Goal: Task Accomplishment & Management: Use online tool/utility

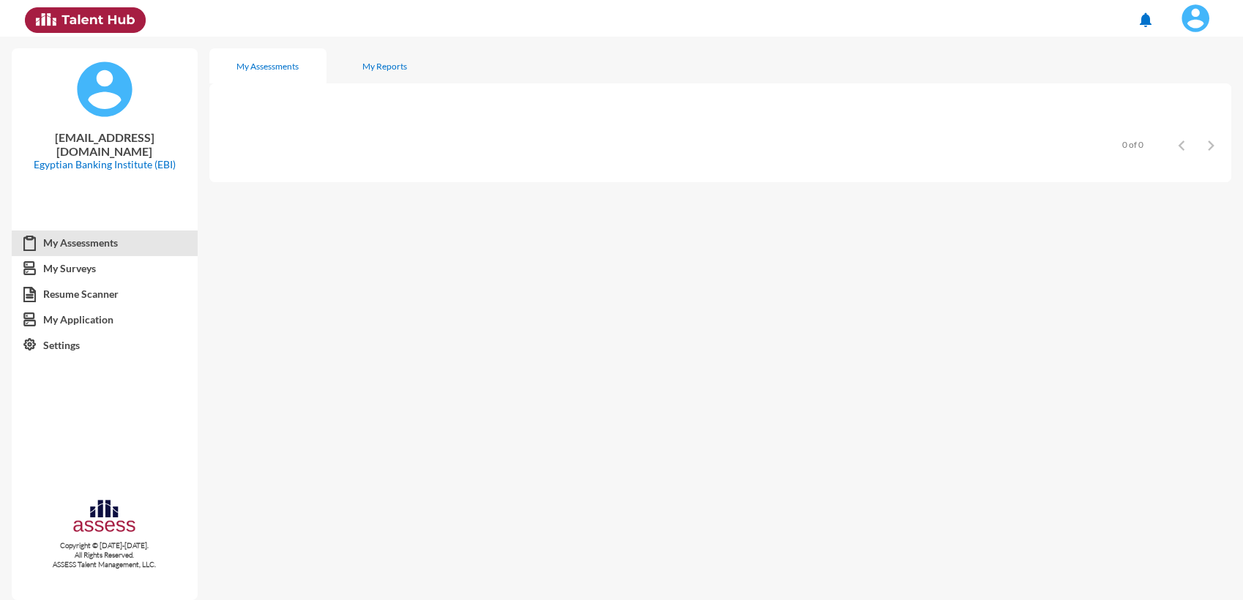
click at [1196, 19] on img at bounding box center [1194, 18] width 29 height 29
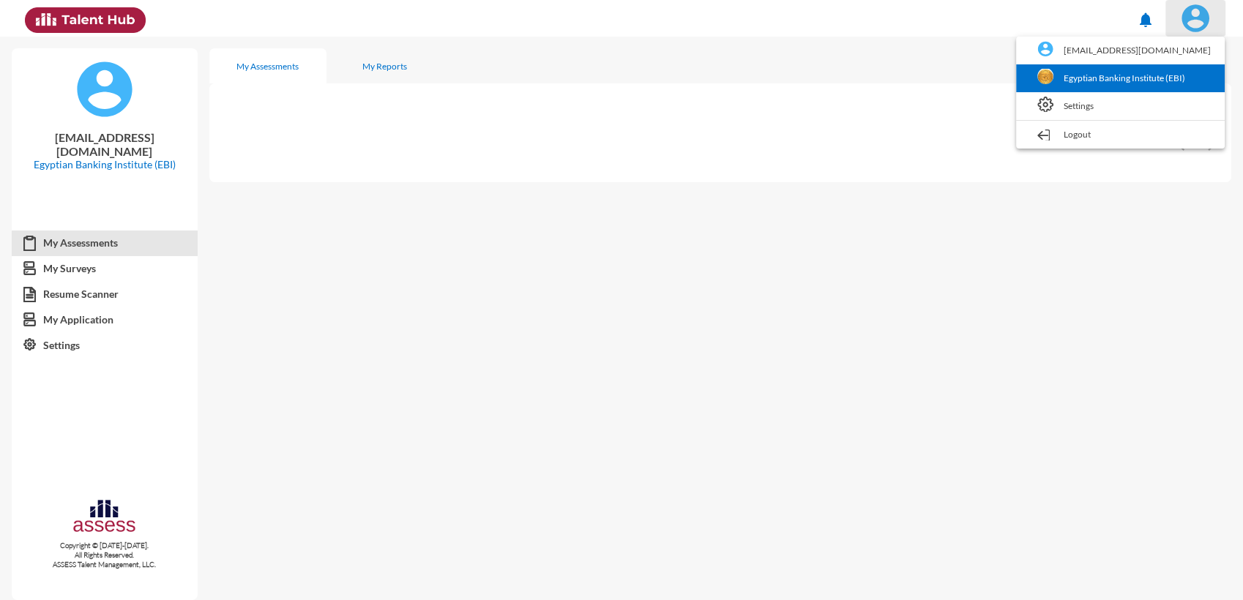
click at [1118, 79] on link "Egyptian Banking Institute (EBI)" at bounding box center [1120, 78] width 194 height 28
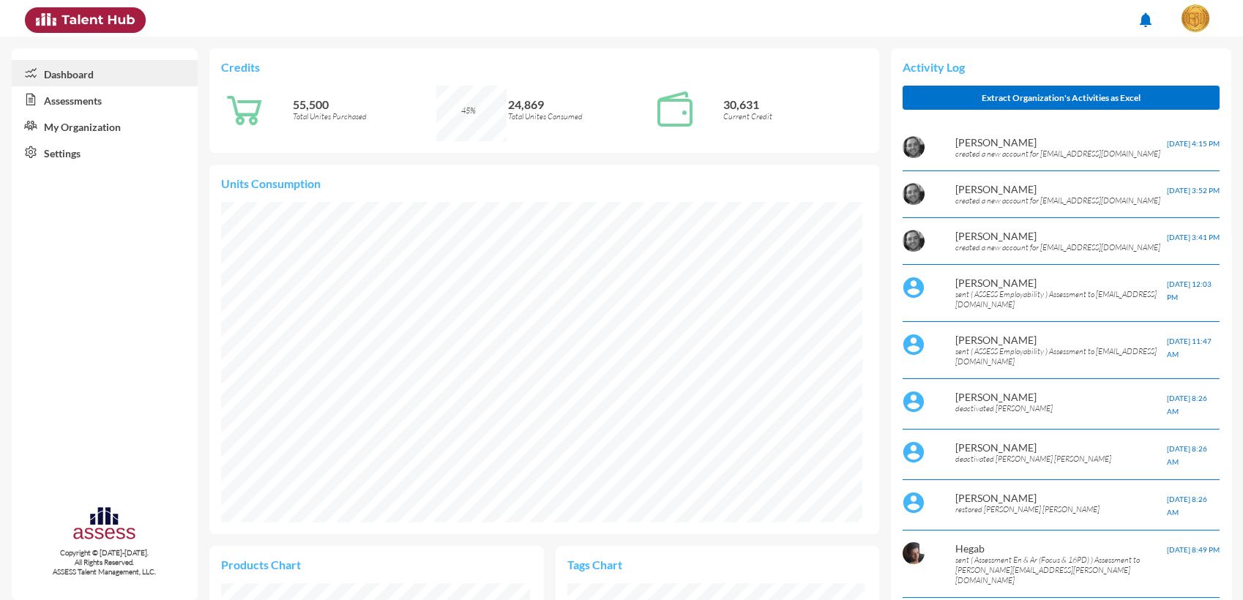
scroll to position [149, 297]
click at [112, 96] on link "Assessments" at bounding box center [105, 99] width 186 height 26
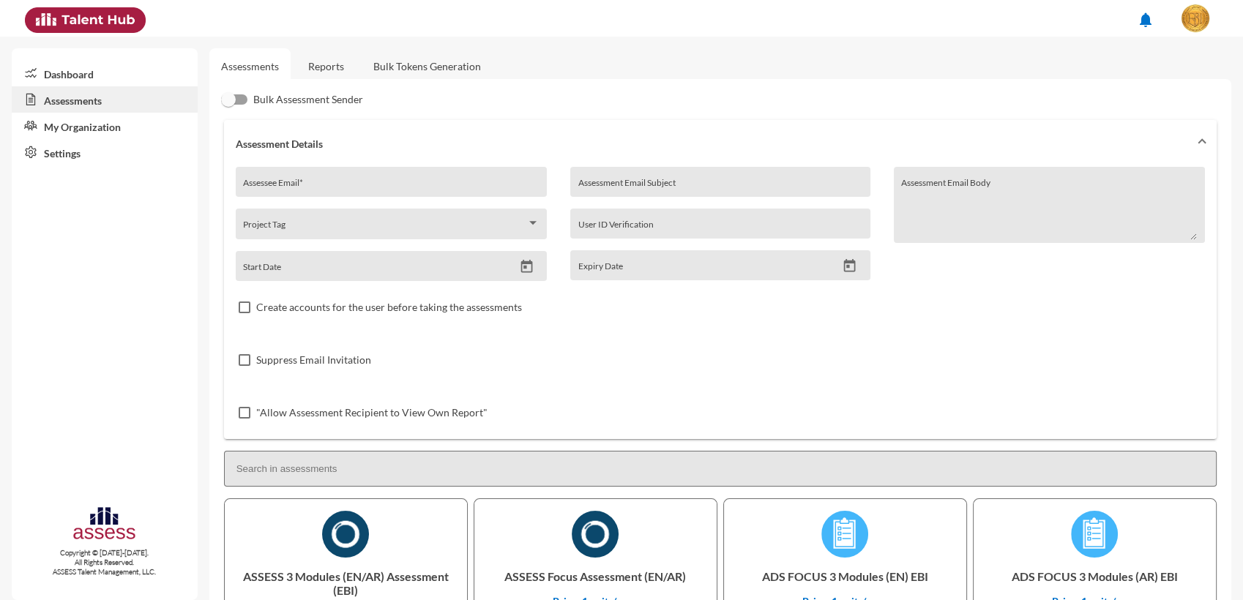
click at [441, 68] on link "Bulk Tokens Generation" at bounding box center [427, 66] width 131 height 36
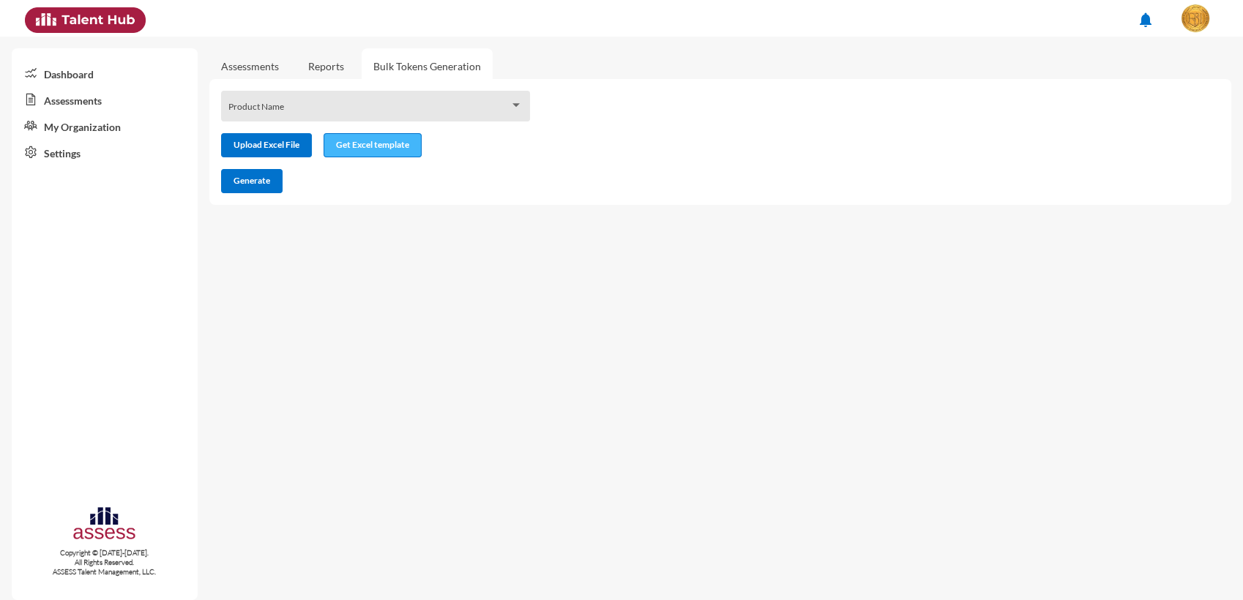
click at [358, 150] on span "Get Excel template" at bounding box center [372, 144] width 73 height 11
click at [80, 102] on link "Assessments" at bounding box center [105, 99] width 186 height 26
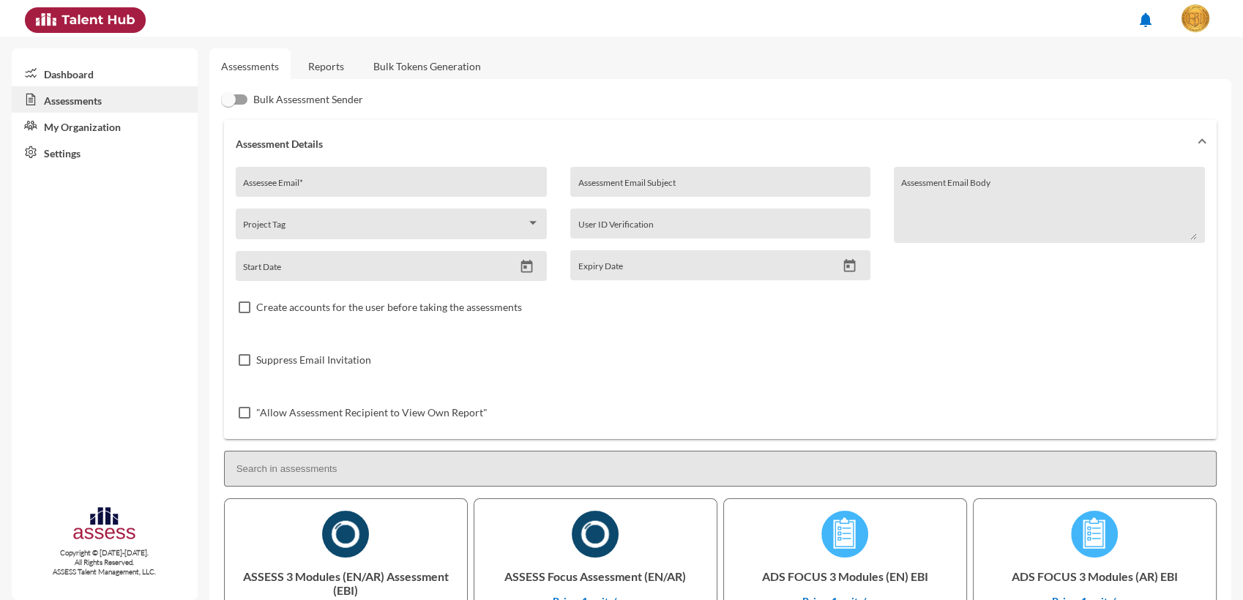
click at [427, 68] on link "Bulk Tokens Generation" at bounding box center [427, 66] width 131 height 36
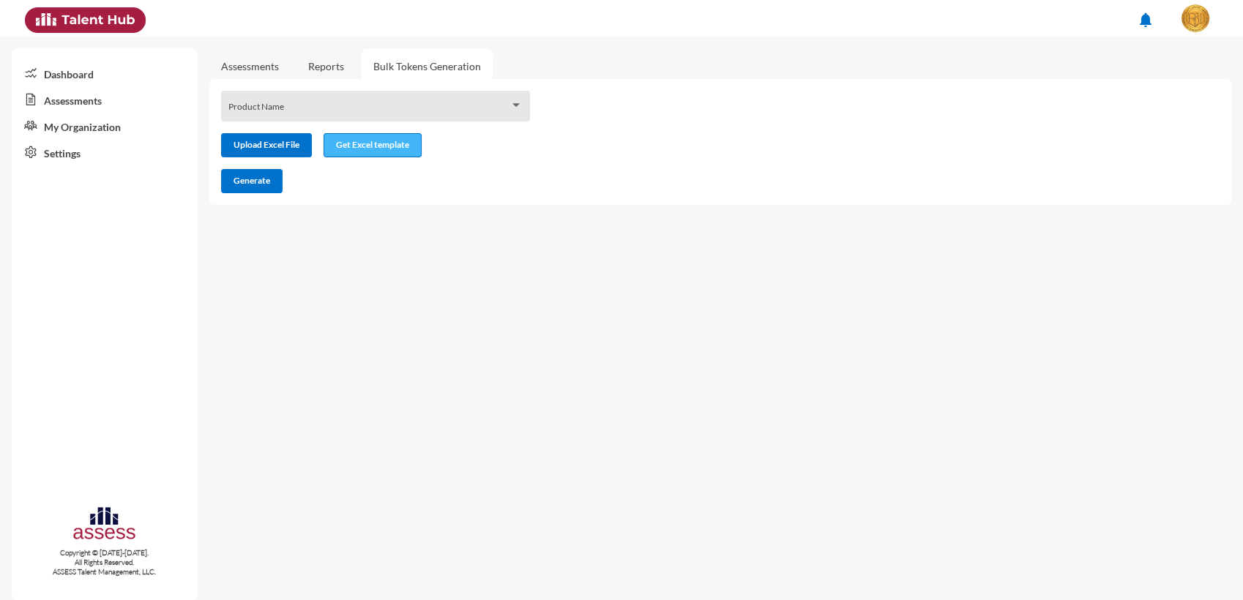
click at [360, 147] on span "Get Excel template" at bounding box center [372, 144] width 73 height 11
click at [471, 108] on span at bounding box center [368, 111] width 281 height 12
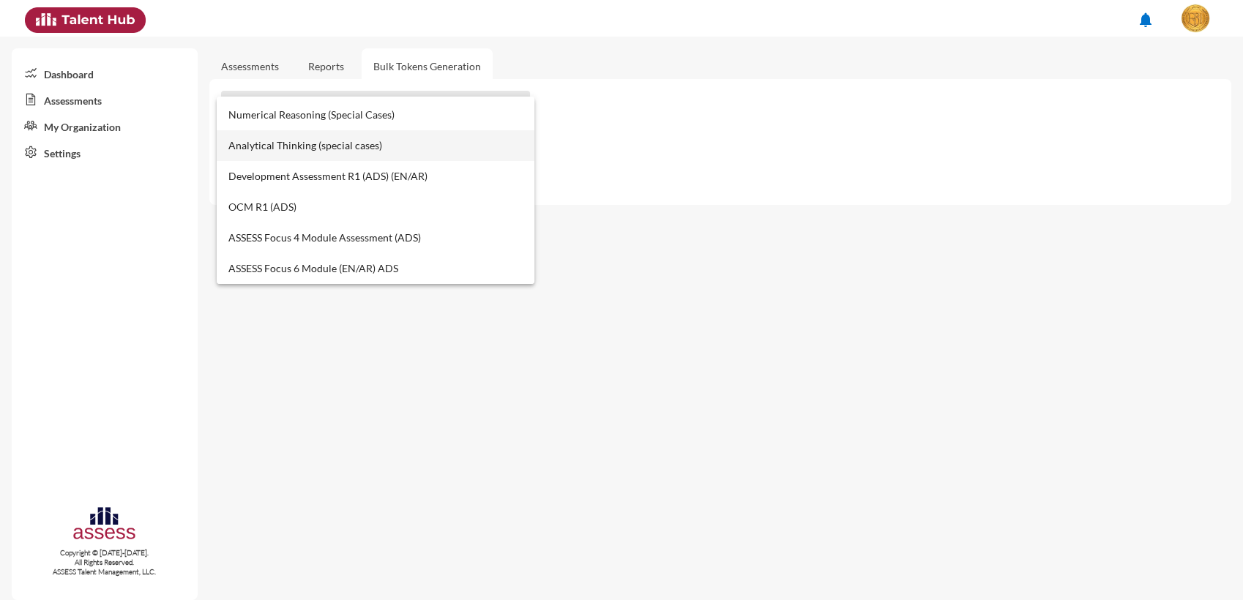
scroll to position [244, 0]
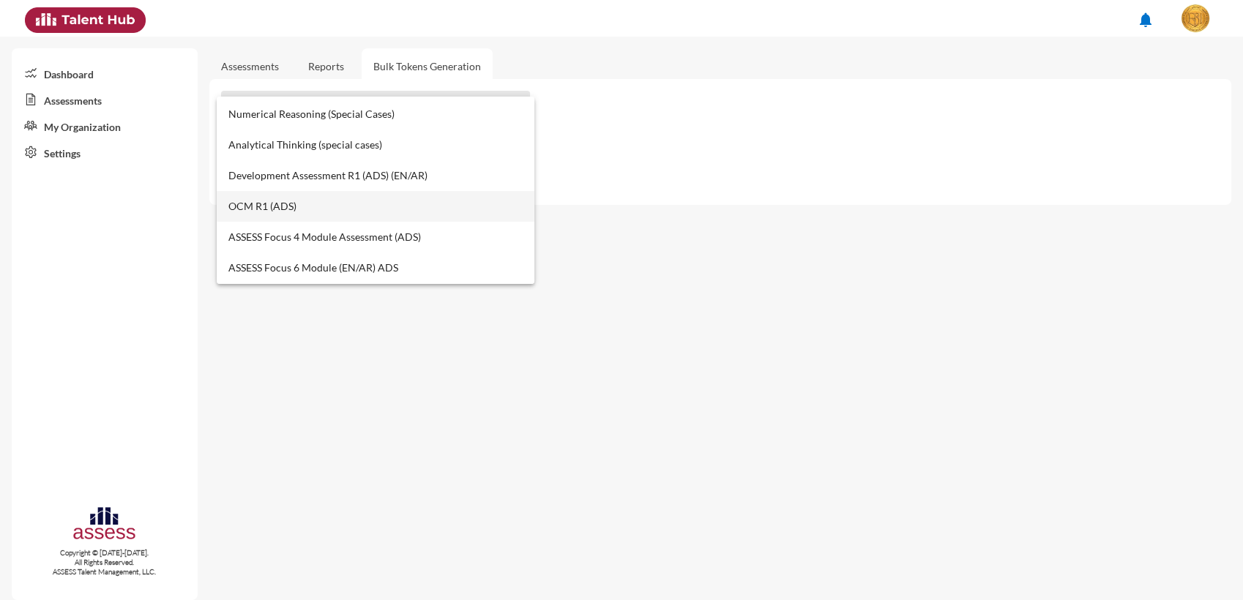
click at [256, 213] on span "OCM R1 (ADS)" at bounding box center [375, 206] width 294 height 31
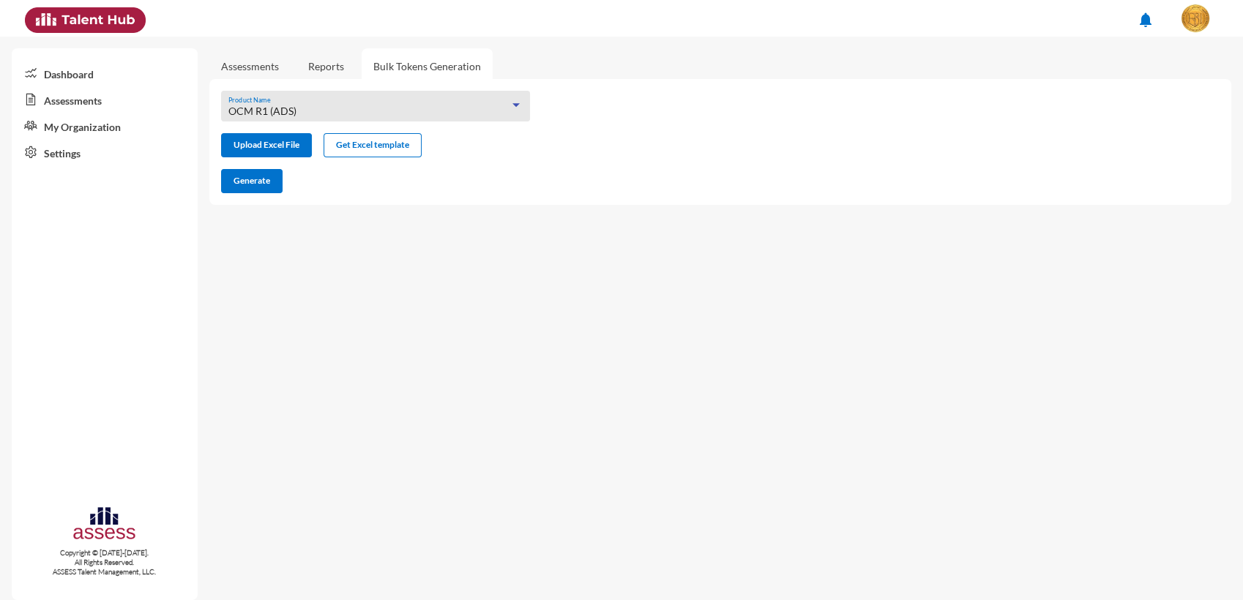
click at [315, 105] on div "OCM R1 (ADS)" at bounding box center [368, 111] width 281 height 12
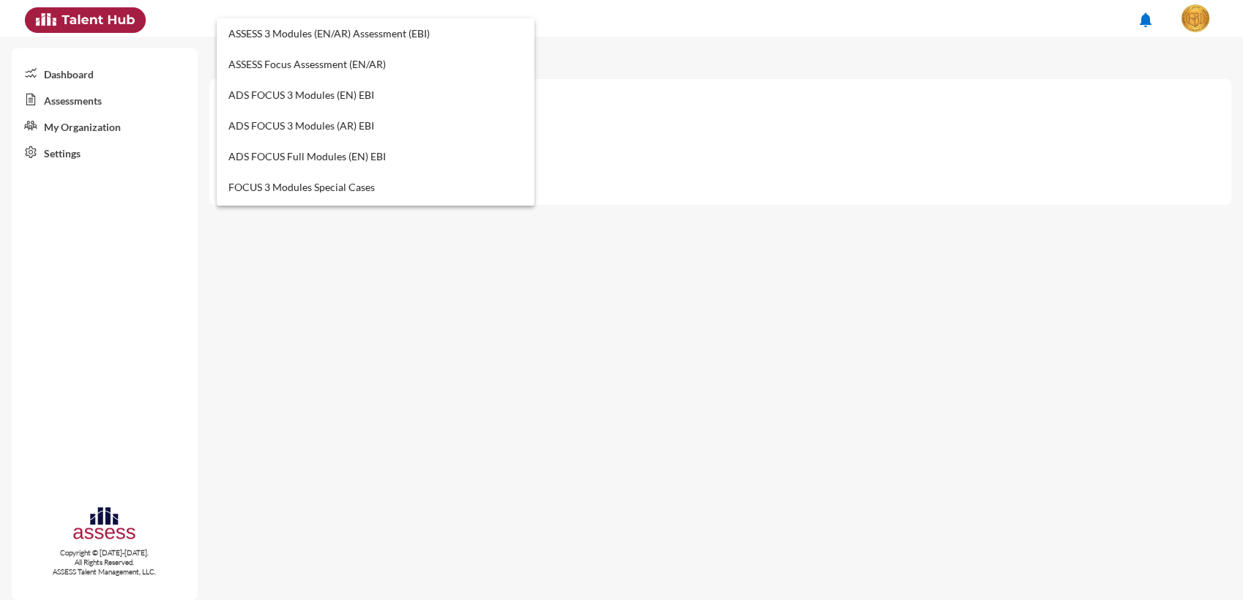
scroll to position [259, 0]
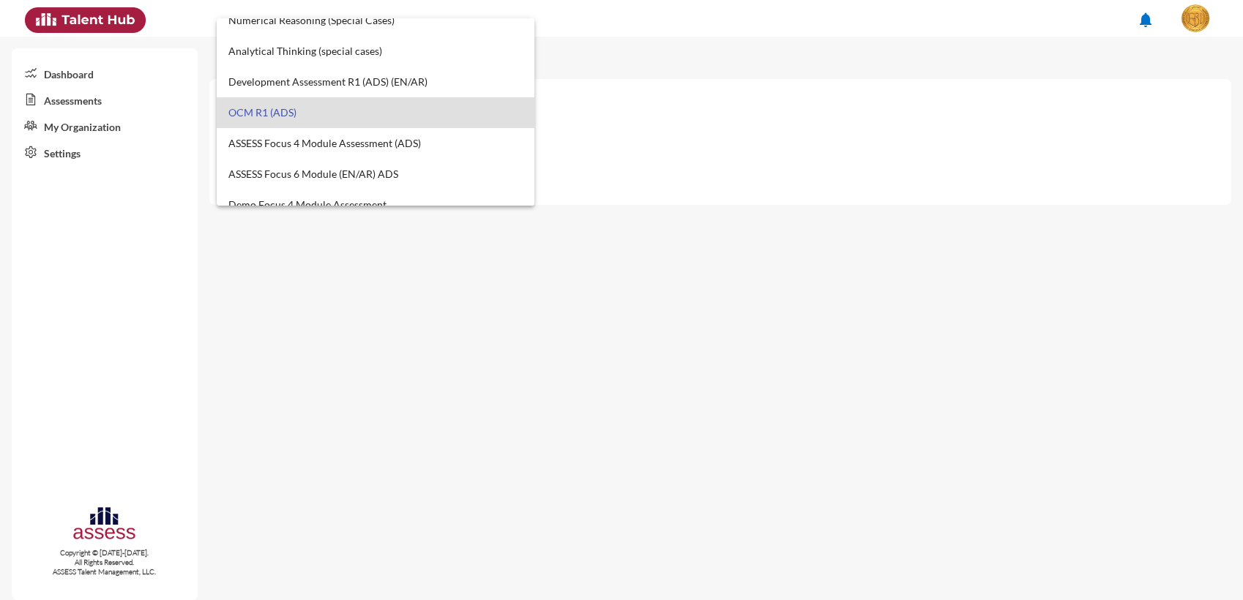
click at [646, 115] on div at bounding box center [621, 300] width 1243 height 600
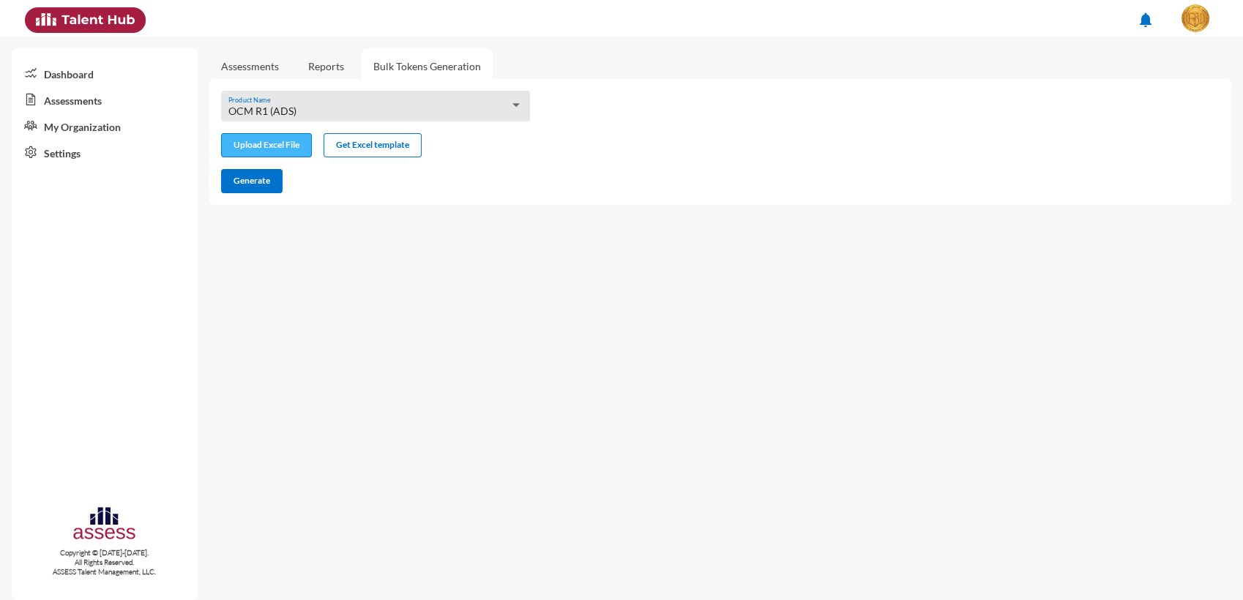
click at [297, 154] on input "file" at bounding box center [266, 146] width 89 height 15
type input "C:\fakepath\excel (27).xlsx"
click at [260, 181] on span "Generate" at bounding box center [251, 180] width 37 height 11
click at [573, 231] on mat-sidenav-content "Assessments Reports Bulk Tokens Generation OCM R1 (ADS) Product Name Upload Exc…" at bounding box center [725, 318] width 1033 height 563
